Goal: Find specific page/section: Find specific page/section

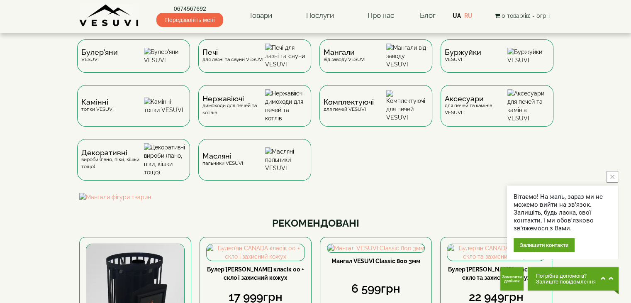
click at [614, 176] on button "close button" at bounding box center [613, 177] width 12 height 12
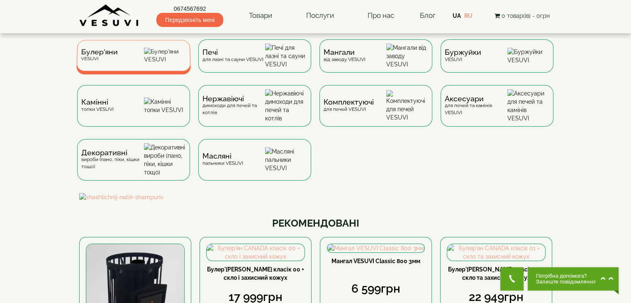
click at [136, 65] on div "Булер'яни VESUVI" at bounding box center [133, 55] width 115 height 31
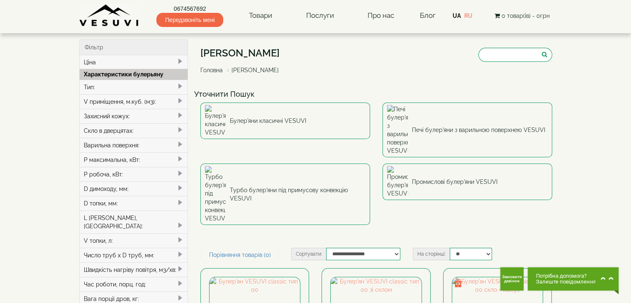
click at [23, 15] on header "0674567692 Передзвоніть мені Товари Булер'яни VESUVI Мангали від заводу VESUVI …" at bounding box center [315, 16] width 631 height 33
